Goal: Use online tool/utility: Utilize a website feature to perform a specific function

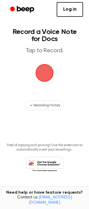
click at [42, 78] on span "button" at bounding box center [44, 73] width 25 height 25
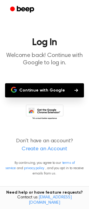
click at [44, 93] on button "Continue with Google" at bounding box center [44, 90] width 79 height 14
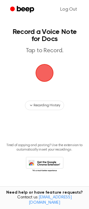
click at [43, 76] on span "button" at bounding box center [44, 73] width 19 height 19
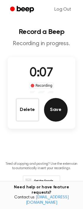
click at [57, 111] on button "Save" at bounding box center [56, 110] width 24 height 24
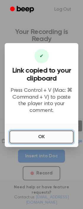
click at [52, 143] on button "OK" at bounding box center [41, 137] width 64 height 13
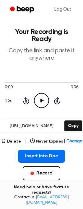
click at [45, 102] on icon "Play Audio" at bounding box center [41, 100] width 15 height 15
click at [43, 103] on icon "Pause Audio" at bounding box center [41, 100] width 15 height 15
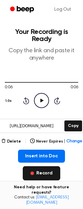
click at [46, 176] on button "Record" at bounding box center [42, 173] width 38 height 14
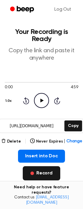
click at [39, 173] on button "Record" at bounding box center [42, 173] width 38 height 14
click at [47, 174] on button "Record" at bounding box center [42, 173] width 38 height 14
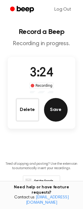
click at [59, 114] on button "Save" at bounding box center [56, 110] width 24 height 24
